Goal: Information Seeking & Learning: Understand process/instructions

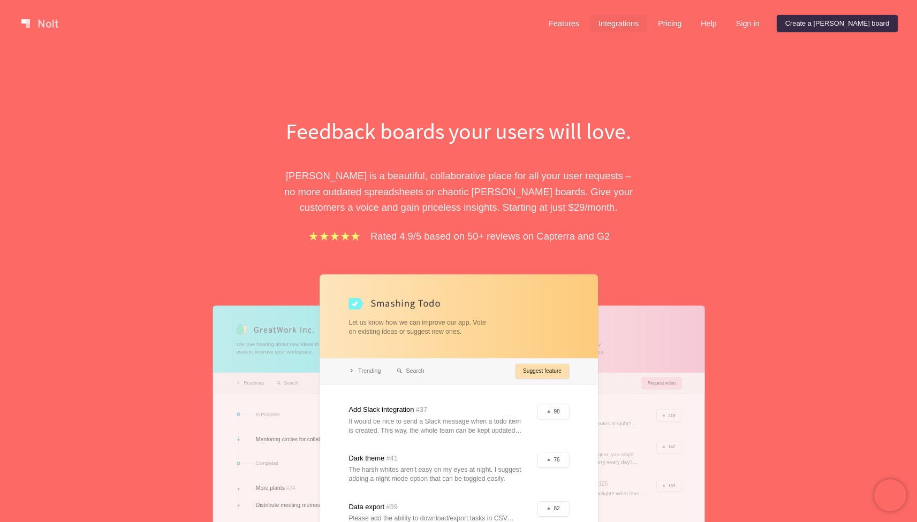
click at [647, 27] on link "Integrations" at bounding box center [618, 23] width 57 height 17
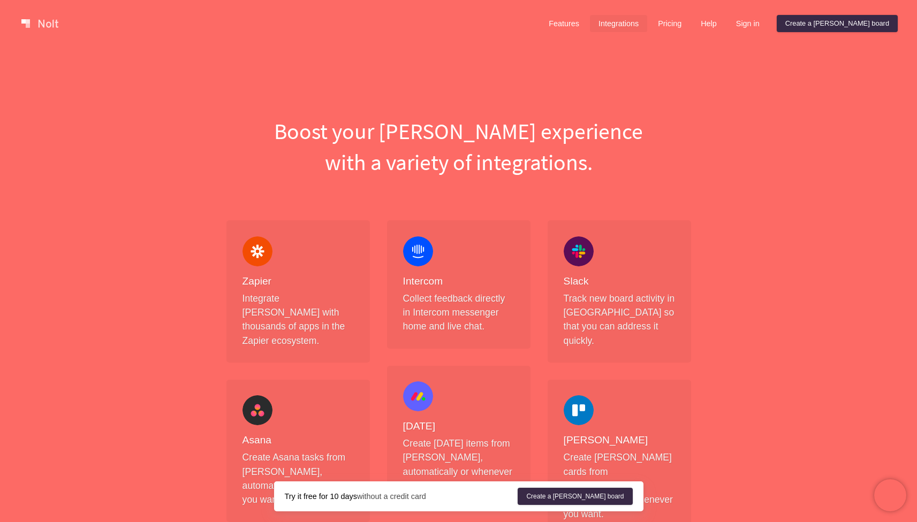
click at [27, 26] on link at bounding box center [39, 23] width 45 height 17
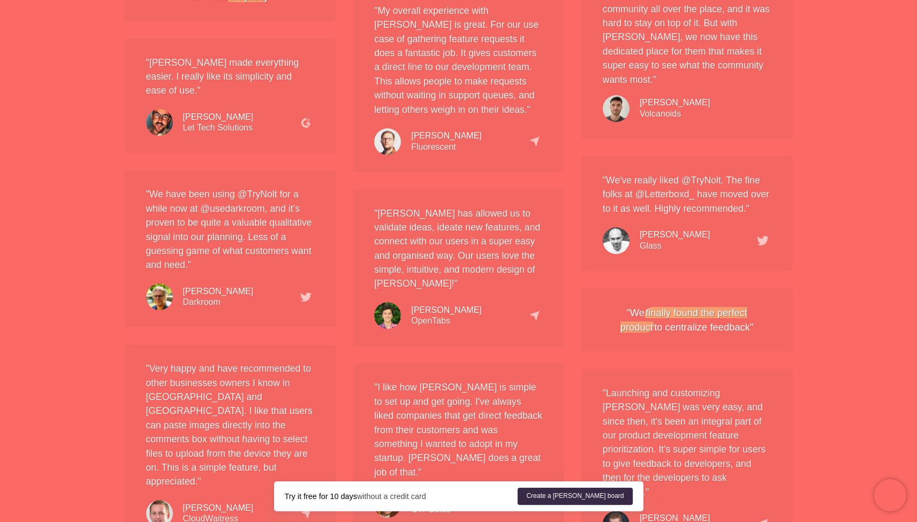
scroll to position [1999, 0]
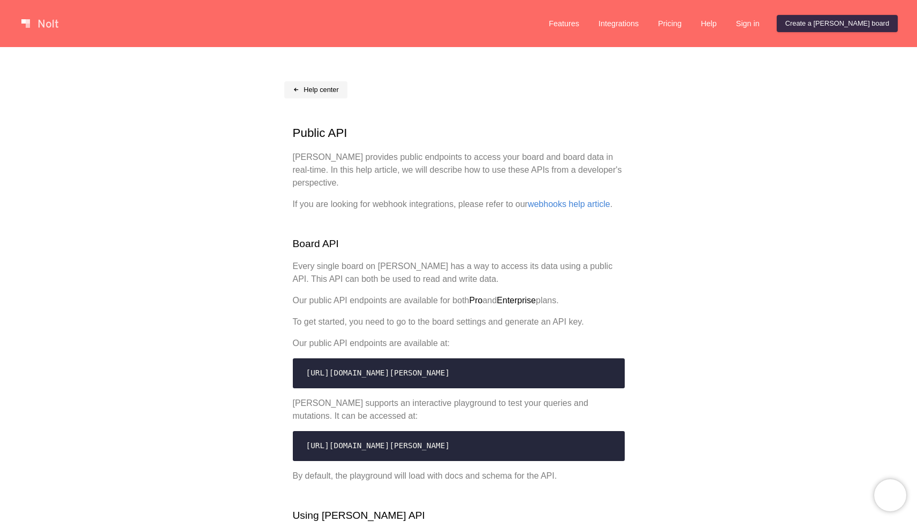
click at [296, 94] on link "Help center" at bounding box center [315, 89] width 63 height 17
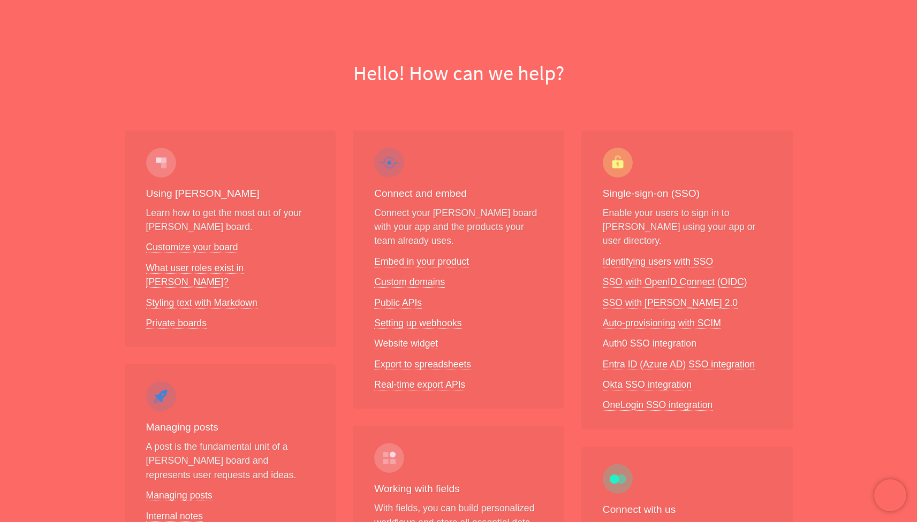
scroll to position [62, 0]
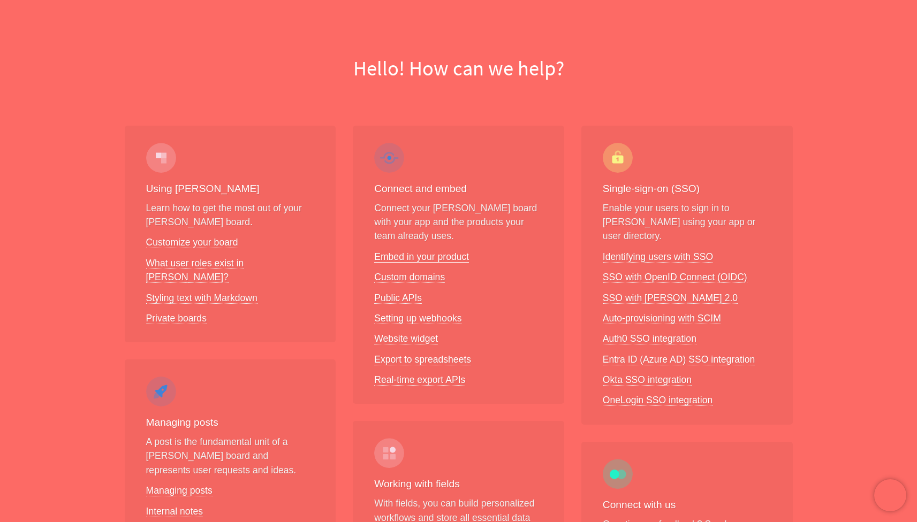
click at [423, 259] on link "Embed in your product" at bounding box center [421, 257] width 95 height 11
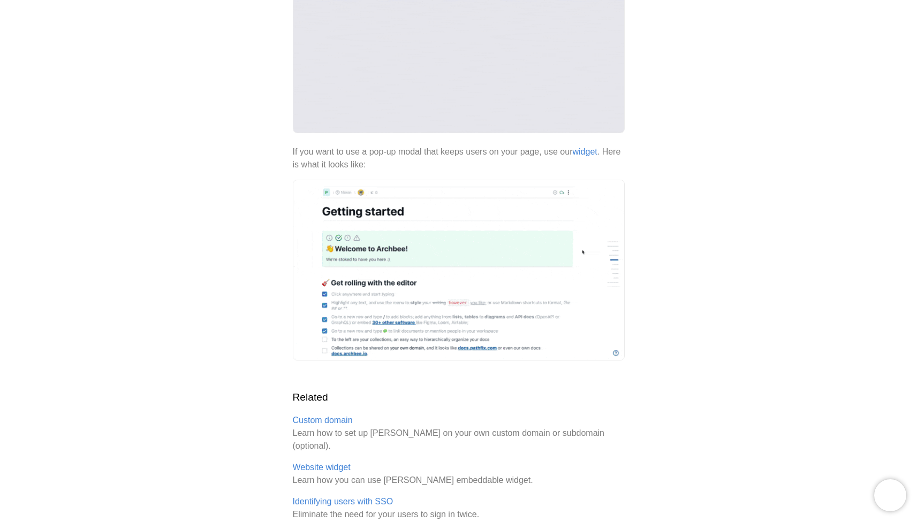
scroll to position [344, 0]
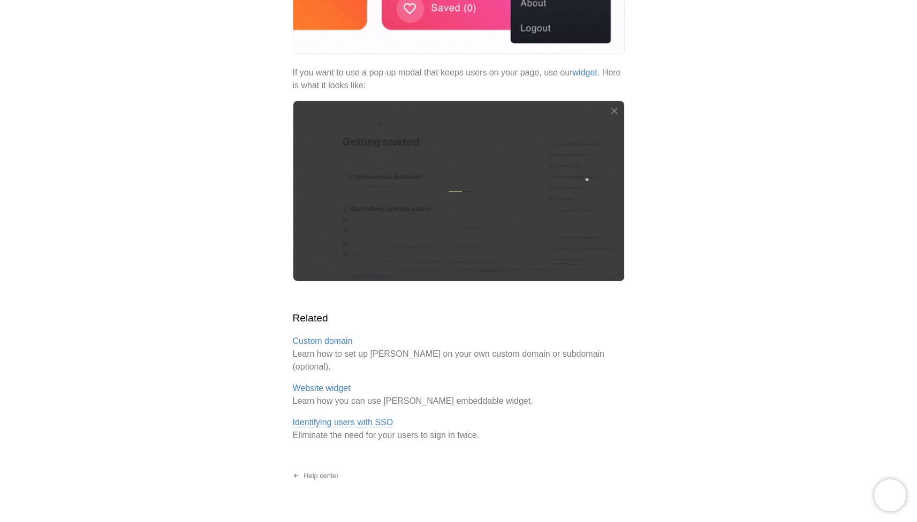
click at [343, 418] on link "Identifying users with SSO" at bounding box center [343, 423] width 101 height 10
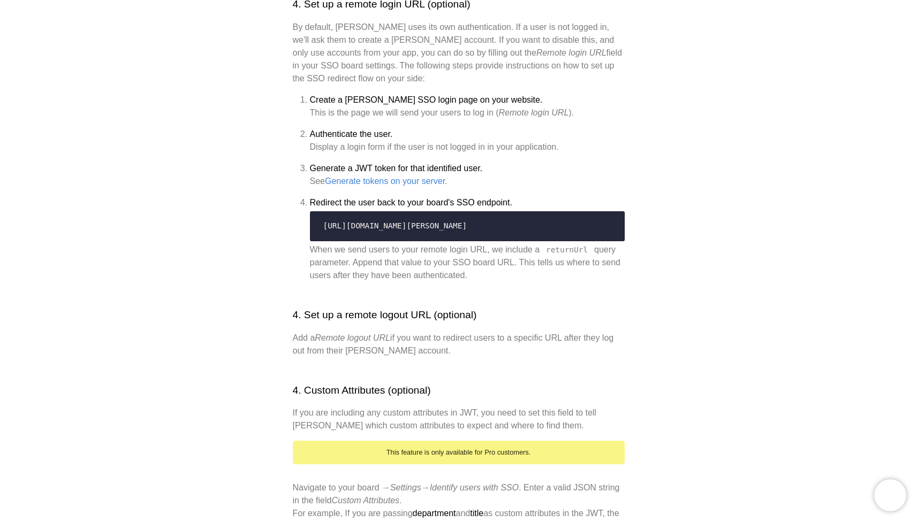
scroll to position [1108, 0]
